Goal: Check status: Check status

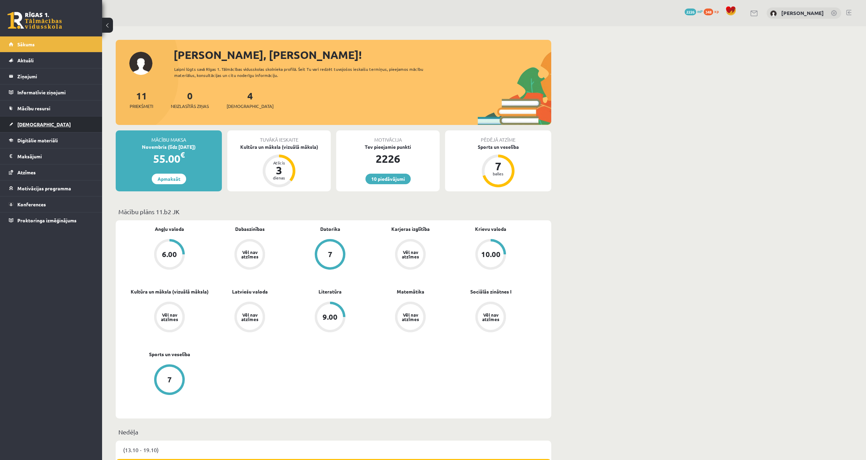
click at [33, 122] on span "[DEMOGRAPHIC_DATA]" at bounding box center [43, 124] width 53 height 6
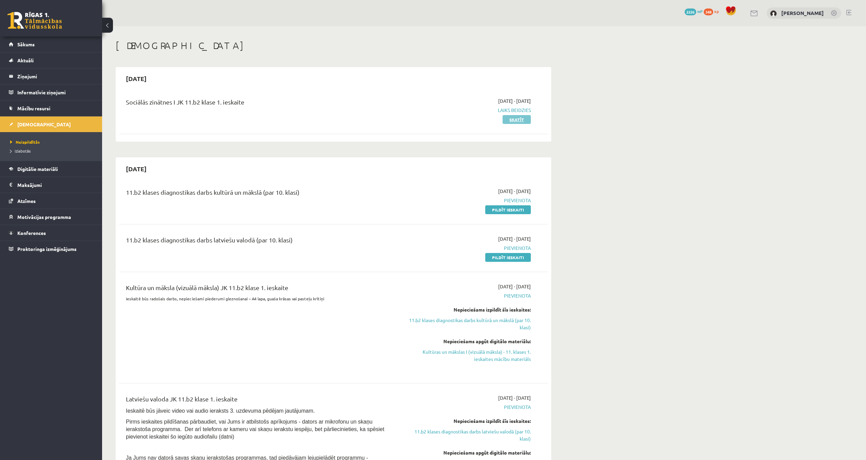
click at [522, 117] on link "Skatīt" at bounding box center [516, 119] width 28 height 9
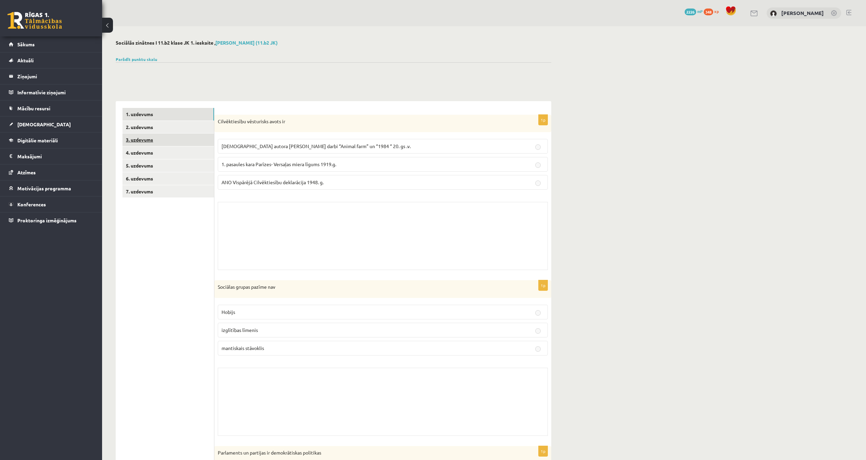
drag, startPoint x: 145, startPoint y: 124, endPoint x: 143, endPoint y: 135, distance: 11.0
click at [144, 124] on link "2. uzdevums" at bounding box center [167, 127] width 91 height 13
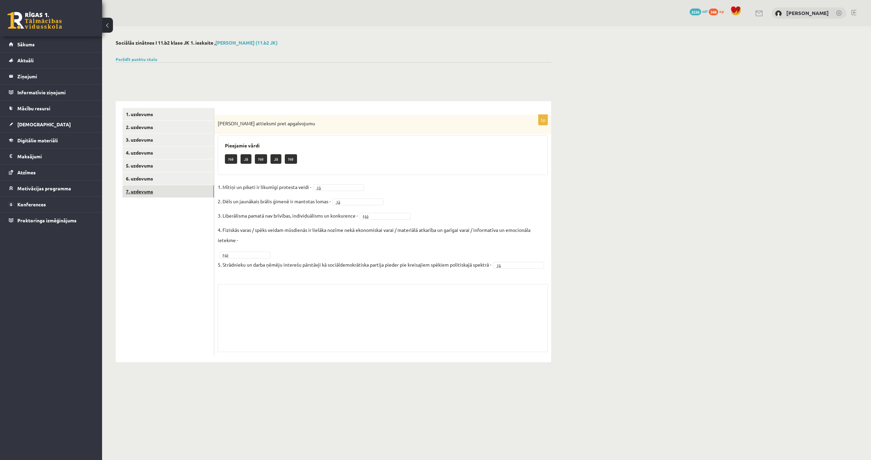
click at [139, 188] on link "7. uzdevums" at bounding box center [167, 191] width 91 height 13
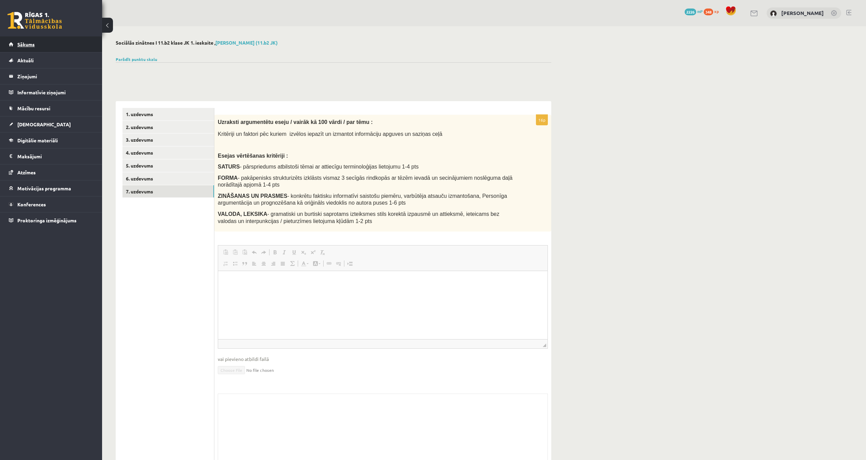
click at [28, 43] on span "Sākums" at bounding box center [25, 44] width 17 height 6
